Goal: Find specific page/section: Find specific page/section

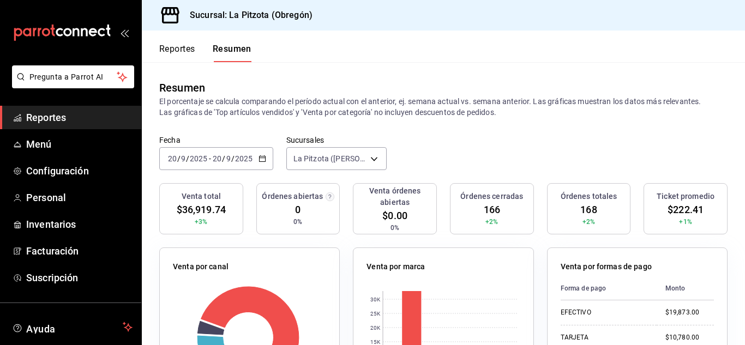
click at [172, 49] on button "Reportes" at bounding box center [177, 53] width 36 height 19
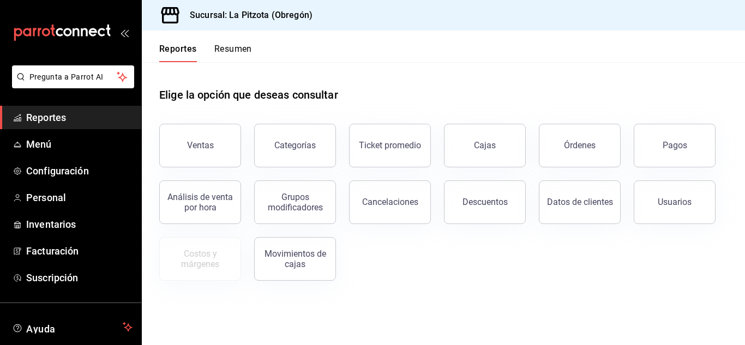
click at [230, 51] on button "Resumen" at bounding box center [233, 53] width 38 height 19
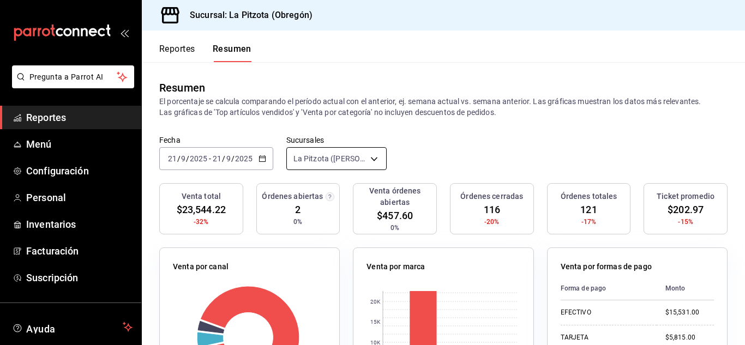
click at [341, 152] on body "Pregunta a Parrot AI Reportes Menú Configuración Personal Inventarios Facturaci…" at bounding box center [372, 172] width 745 height 345
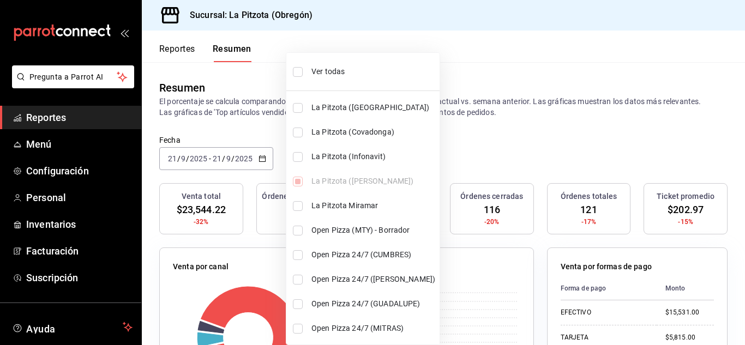
click at [296, 163] on li "La Pitzota (Infonavit)" at bounding box center [362, 157] width 153 height 25
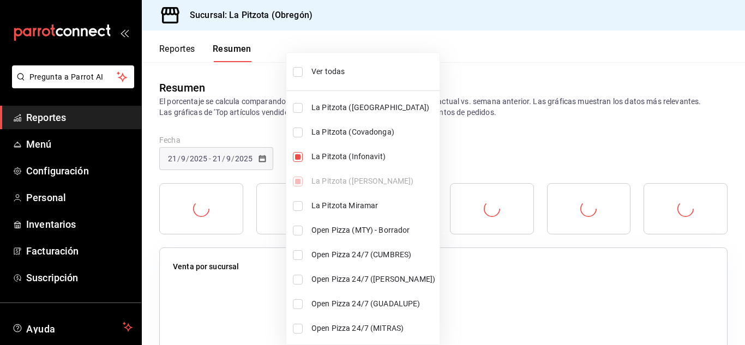
type input "[object Object],[object Object]"
checkbox input "true"
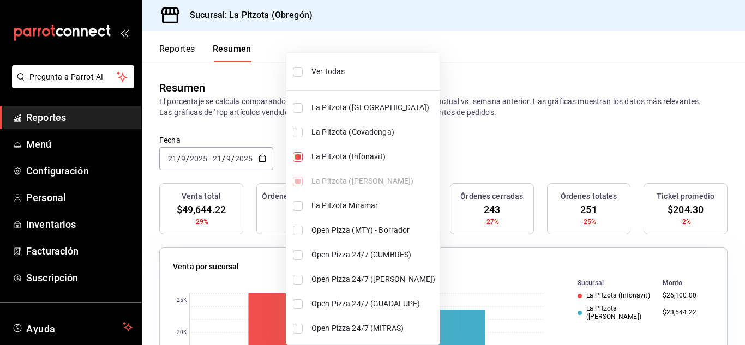
click at [218, 137] on div at bounding box center [372, 172] width 745 height 345
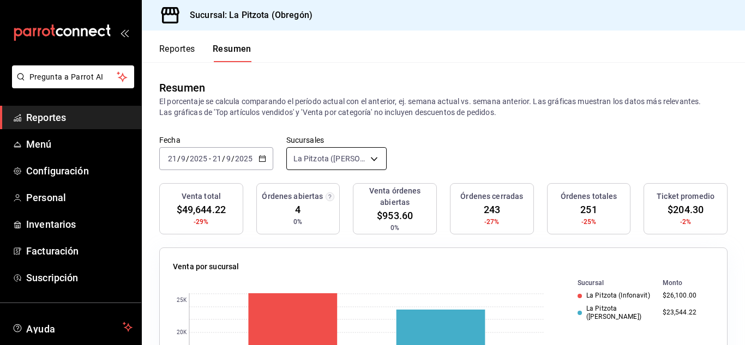
click at [361, 153] on body "Pregunta a Parrot AI Reportes Menú Configuración Personal Inventarios Facturaci…" at bounding box center [372, 172] width 745 height 345
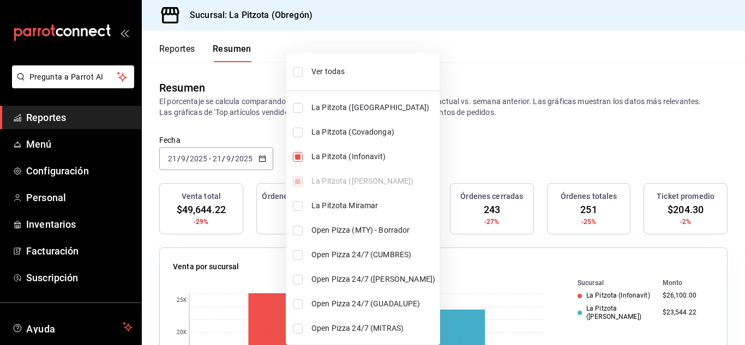
click at [301, 157] on input "checkbox" at bounding box center [298, 157] width 10 height 10
checkbox input "false"
type input "[object Object]"
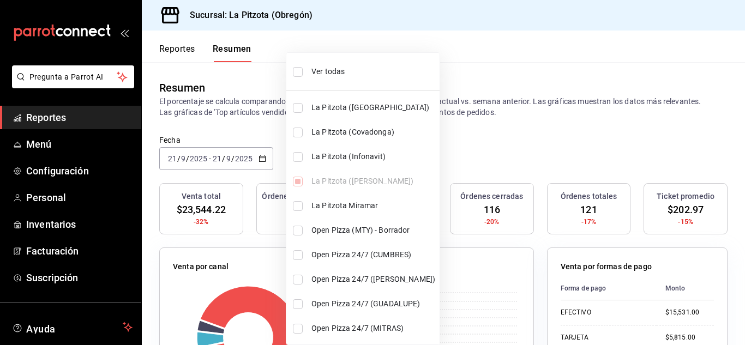
click at [257, 137] on div at bounding box center [372, 172] width 745 height 345
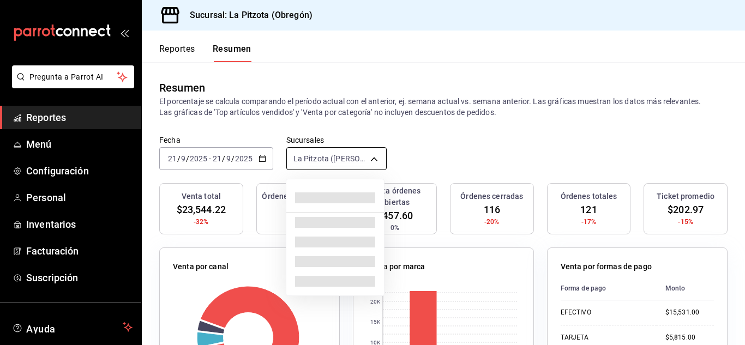
click at [368, 154] on body "Pregunta a Parrot AI Reportes Menú Configuración Personal Inventarios Facturaci…" at bounding box center [372, 172] width 745 height 345
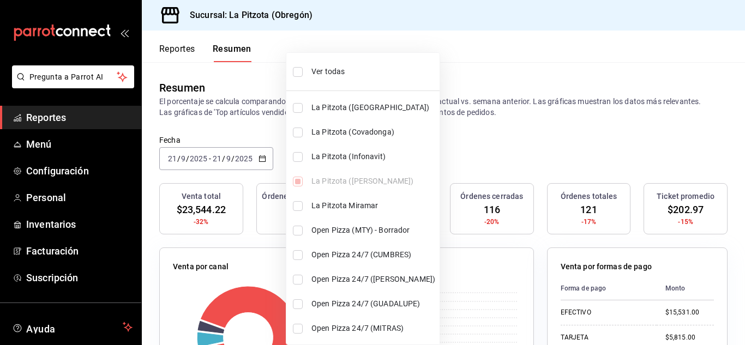
click at [452, 134] on div at bounding box center [372, 172] width 745 height 345
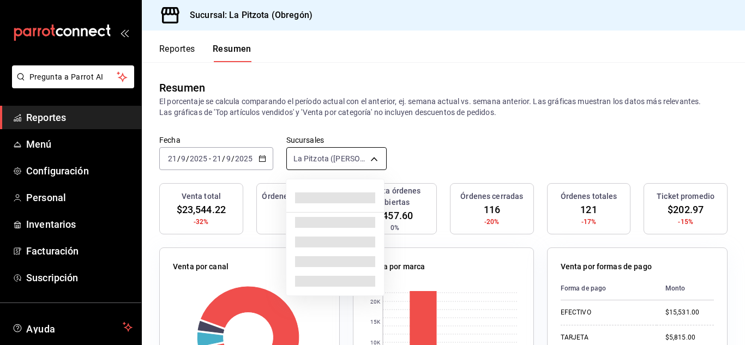
click at [363, 154] on body "Pregunta a Parrot AI Reportes Menú Configuración Personal Inventarios Facturaci…" at bounding box center [372, 172] width 745 height 345
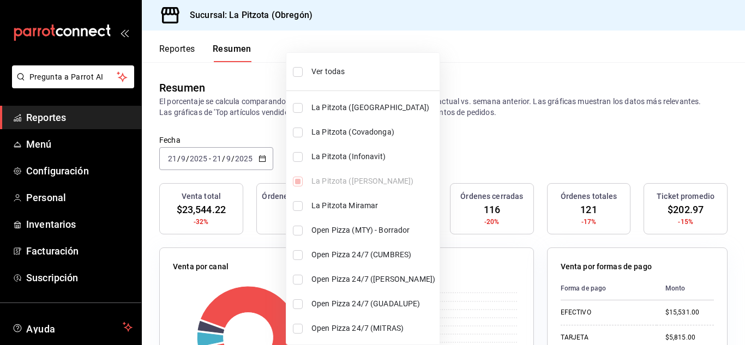
click at [495, 133] on div at bounding box center [372, 172] width 745 height 345
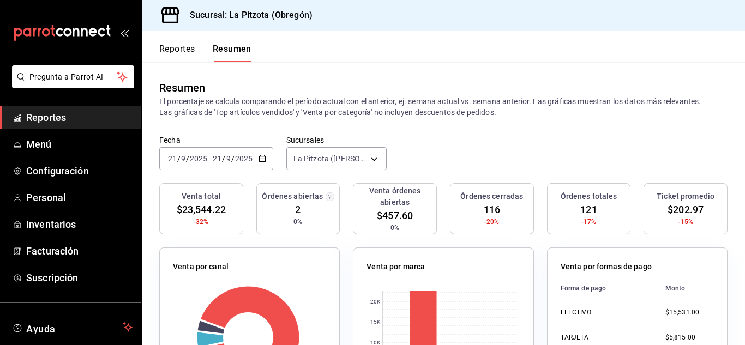
click at [173, 161] on input "21" at bounding box center [172, 158] width 10 height 9
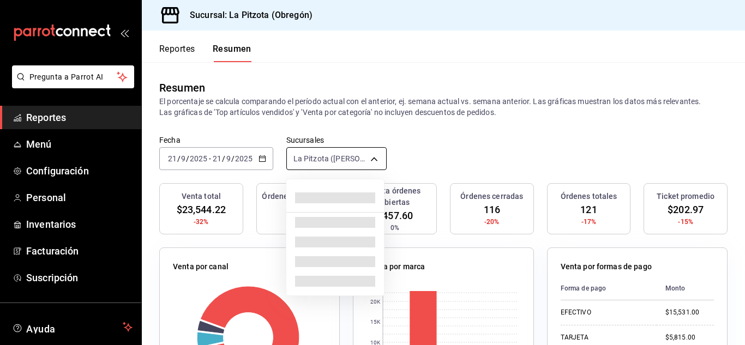
click at [374, 165] on body "Pregunta a Parrot AI Reportes Menú Configuración Personal Inventarios Facturaci…" at bounding box center [372, 172] width 745 height 345
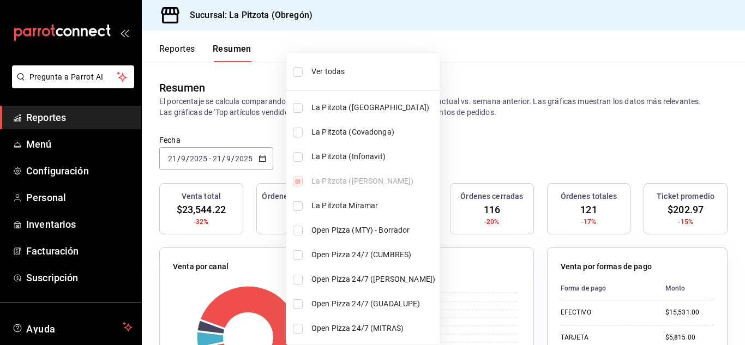
click at [462, 118] on div at bounding box center [372, 172] width 745 height 345
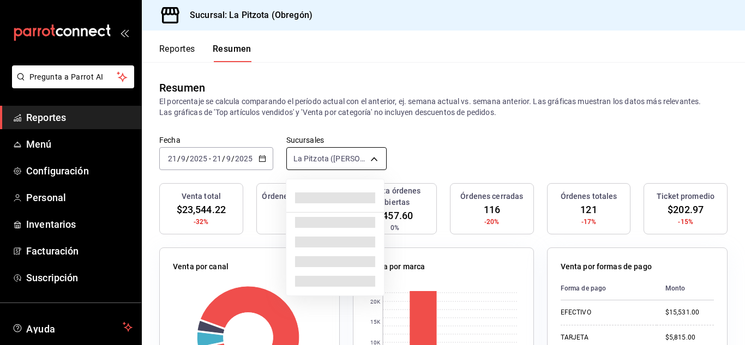
click at [381, 160] on body "Pregunta a Parrot AI Reportes Menú Configuración Personal Inventarios Facturaci…" at bounding box center [372, 172] width 745 height 345
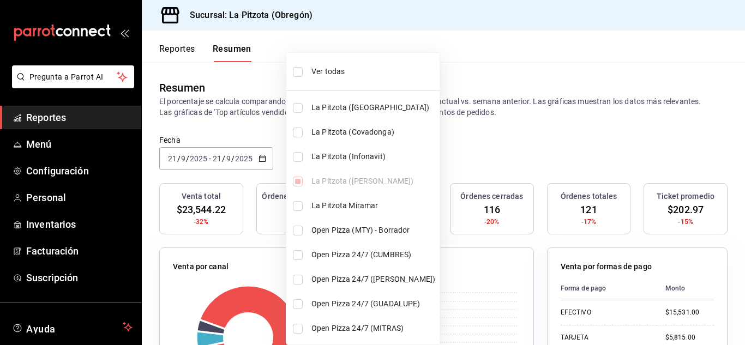
click at [464, 147] on div at bounding box center [372, 172] width 745 height 345
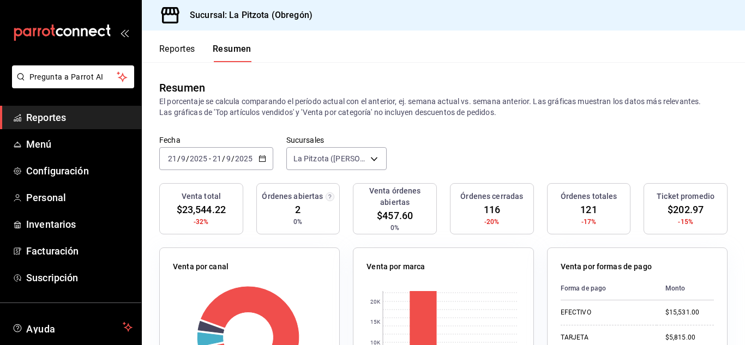
click at [167, 164] on div "[DATE] [DATE] - [DATE] [DATE]" at bounding box center [216, 158] width 114 height 23
click at [176, 163] on input "21" at bounding box center [172, 158] width 10 height 9
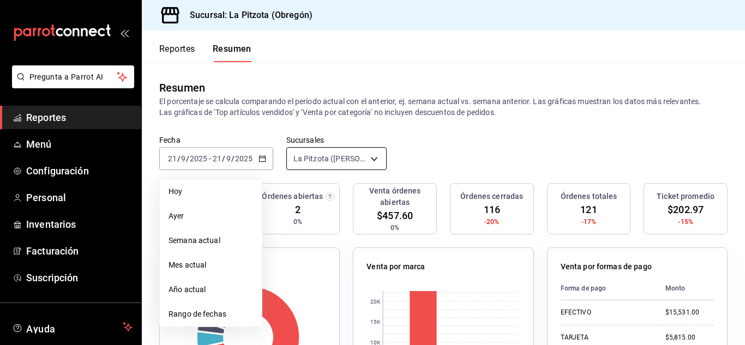
click at [345, 157] on body "Pregunta a Parrot AI Reportes Menú Configuración Personal Inventarios Facturaci…" at bounding box center [372, 172] width 745 height 345
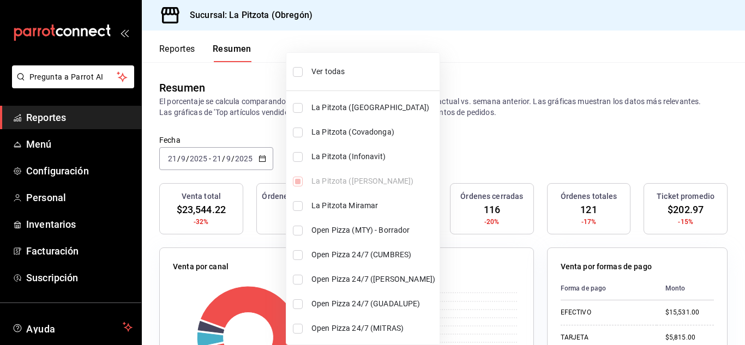
click at [468, 154] on div at bounding box center [372, 172] width 745 height 345
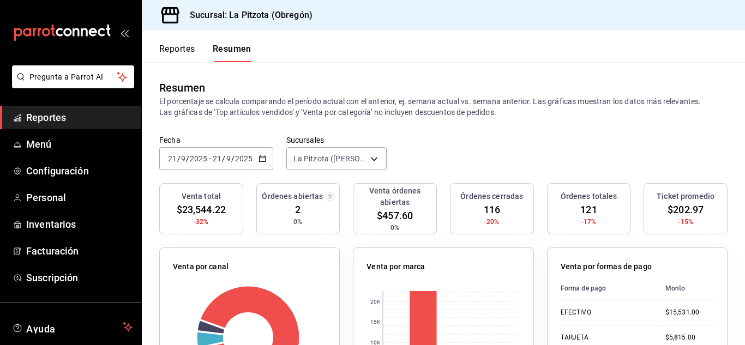
click at [175, 51] on button "Reportes" at bounding box center [177, 53] width 36 height 19
